Goal: Task Accomplishment & Management: Use online tool/utility

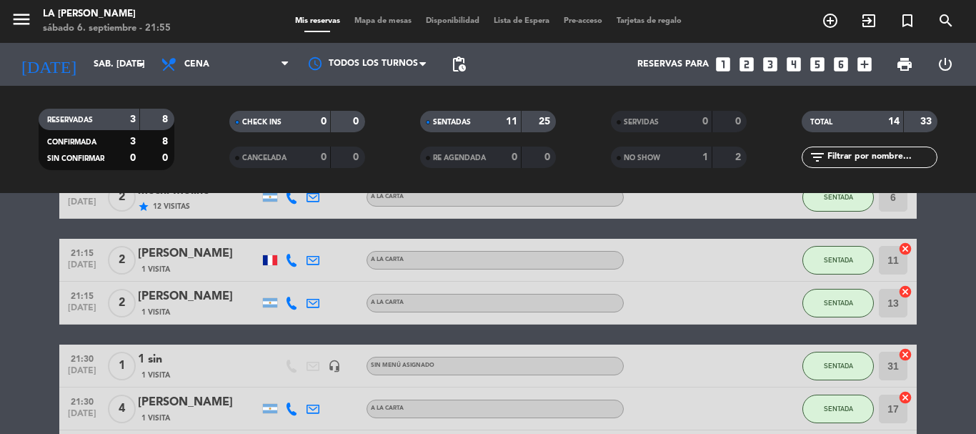
scroll to position [617, 0]
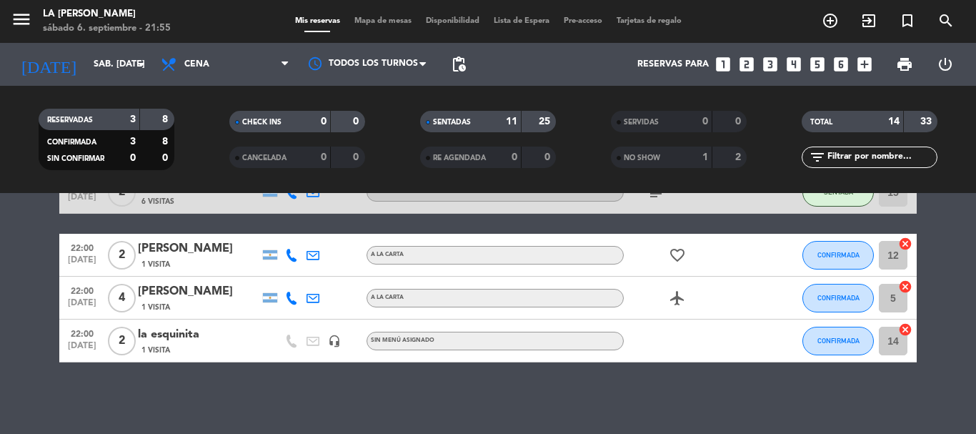
click at [901, 332] on icon "cancel" at bounding box center [905, 329] width 14 height 14
click at [900, 342] on icon "border_all" at bounding box center [895, 340] width 17 height 17
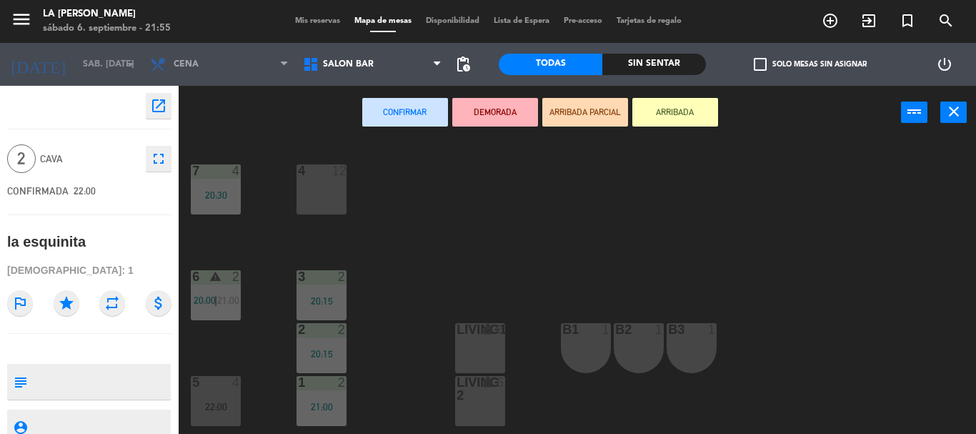
click at [188, 201] on div "open_in_new 2 CAVA fullscreen CONFIRMADA 22:00 la esquinita Visitas: 1 outlined…" at bounding box center [89, 260] width 200 height 348
click at [224, 190] on div "20:30" at bounding box center [216, 195] width 50 height 10
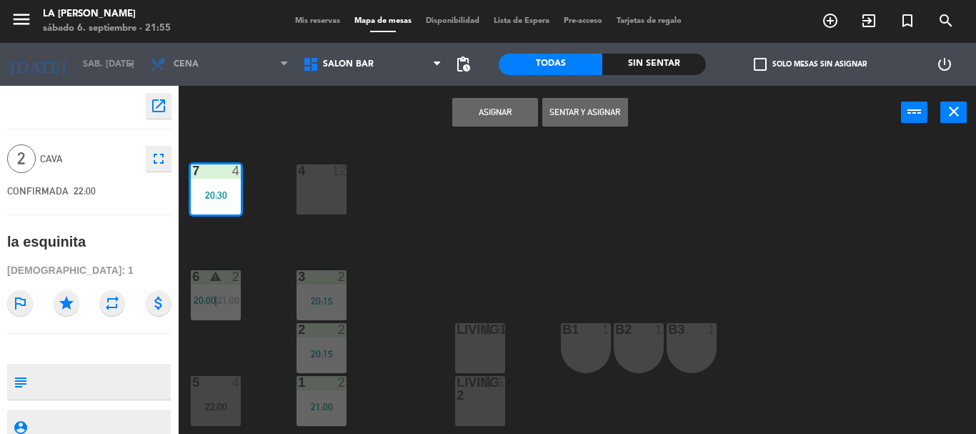
click at [538, 111] on button "Asignar" at bounding box center [495, 112] width 86 height 29
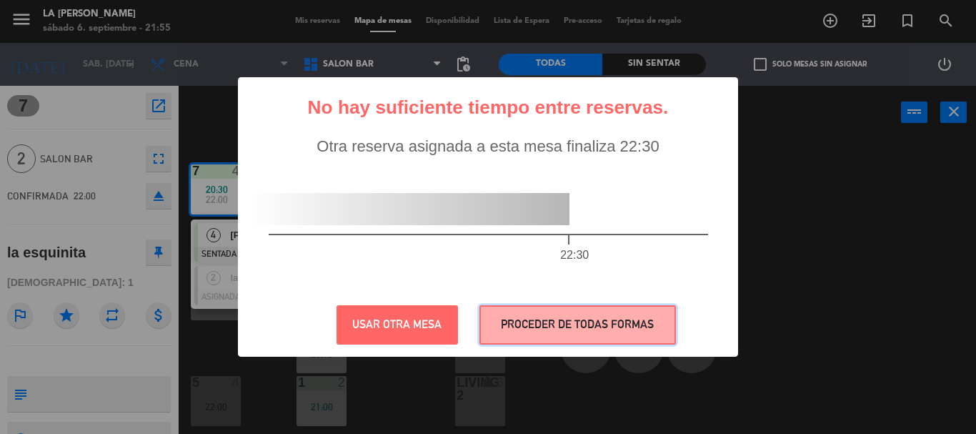
click at [558, 324] on button "PROCEDER DE TODAS FORMAS" at bounding box center [578, 324] width 197 height 39
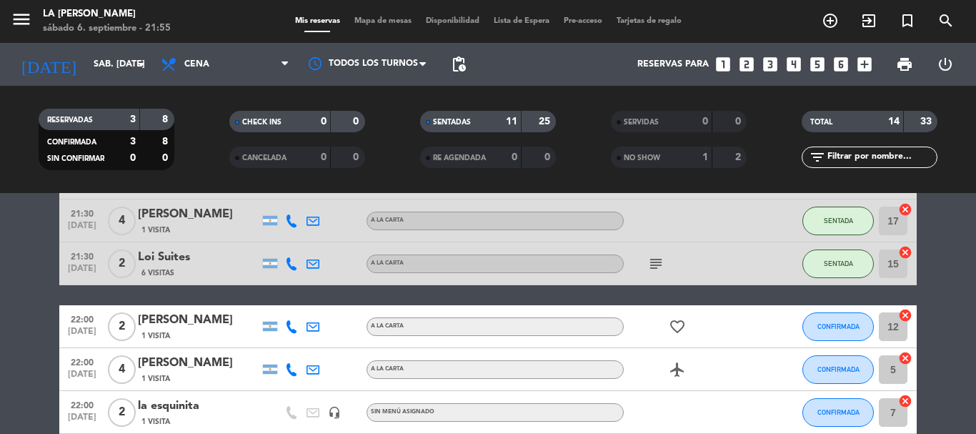
scroll to position [617, 0]
